Goal: Task Accomplishment & Management: Manage account settings

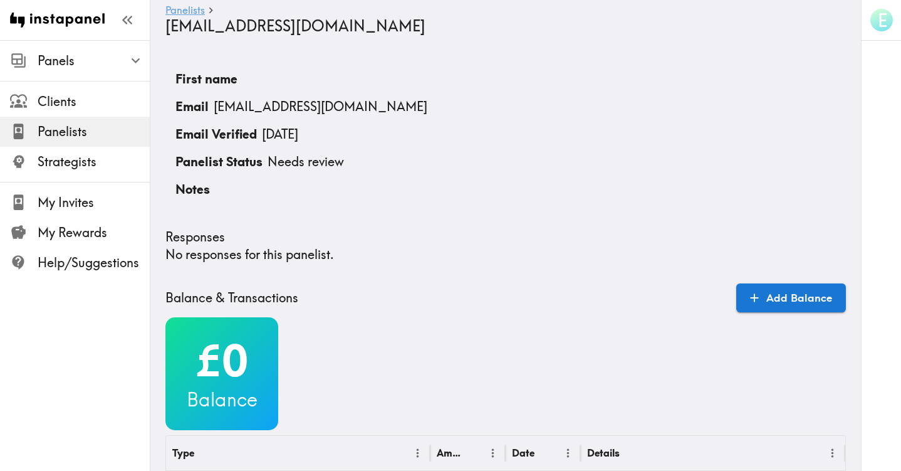
click at [173, 11] on link "Panelists" at bounding box center [184, 11] width 39 height 12
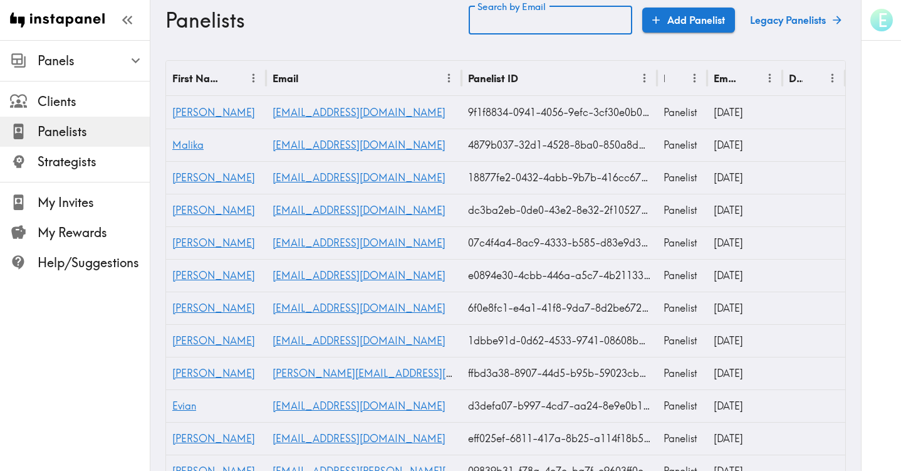
click at [503, 21] on input "Search by Email" at bounding box center [551, 20] width 164 height 29
paste input "text"
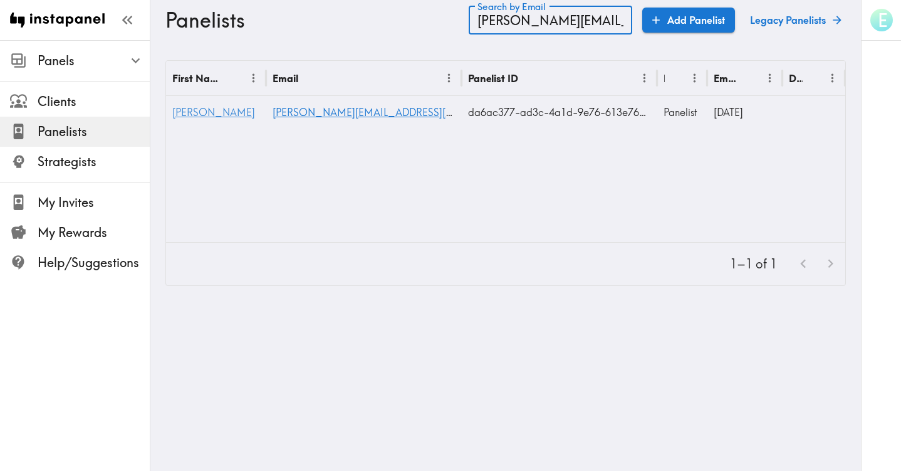
type input "[PERSON_NAME][EMAIL_ADDRESS][PERSON_NAME][DOMAIN_NAME]"
click at [185, 107] on span "[PERSON_NAME]" at bounding box center [213, 112] width 83 height 13
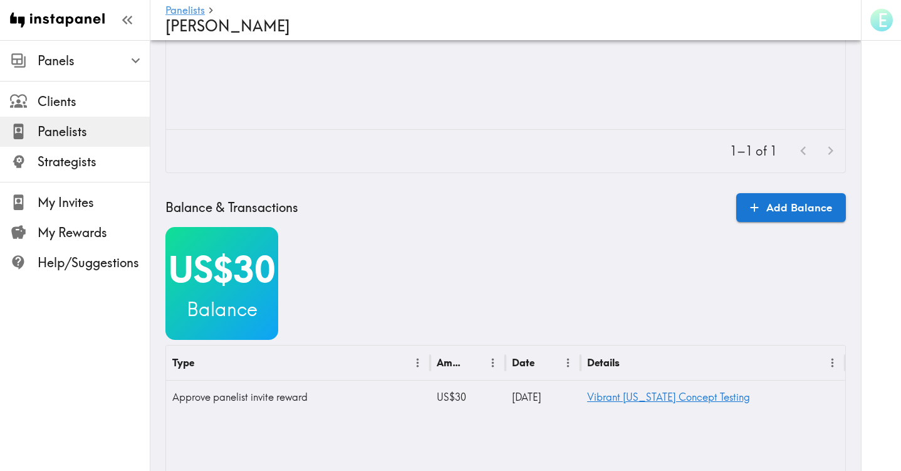
scroll to position [154, 0]
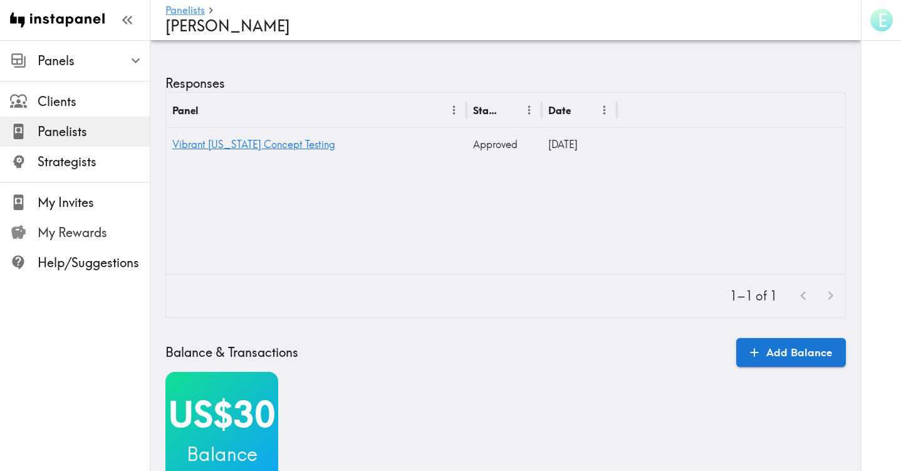
click at [57, 232] on span "My Rewards" at bounding box center [94, 233] width 112 height 18
